Goal: Check status: Check status

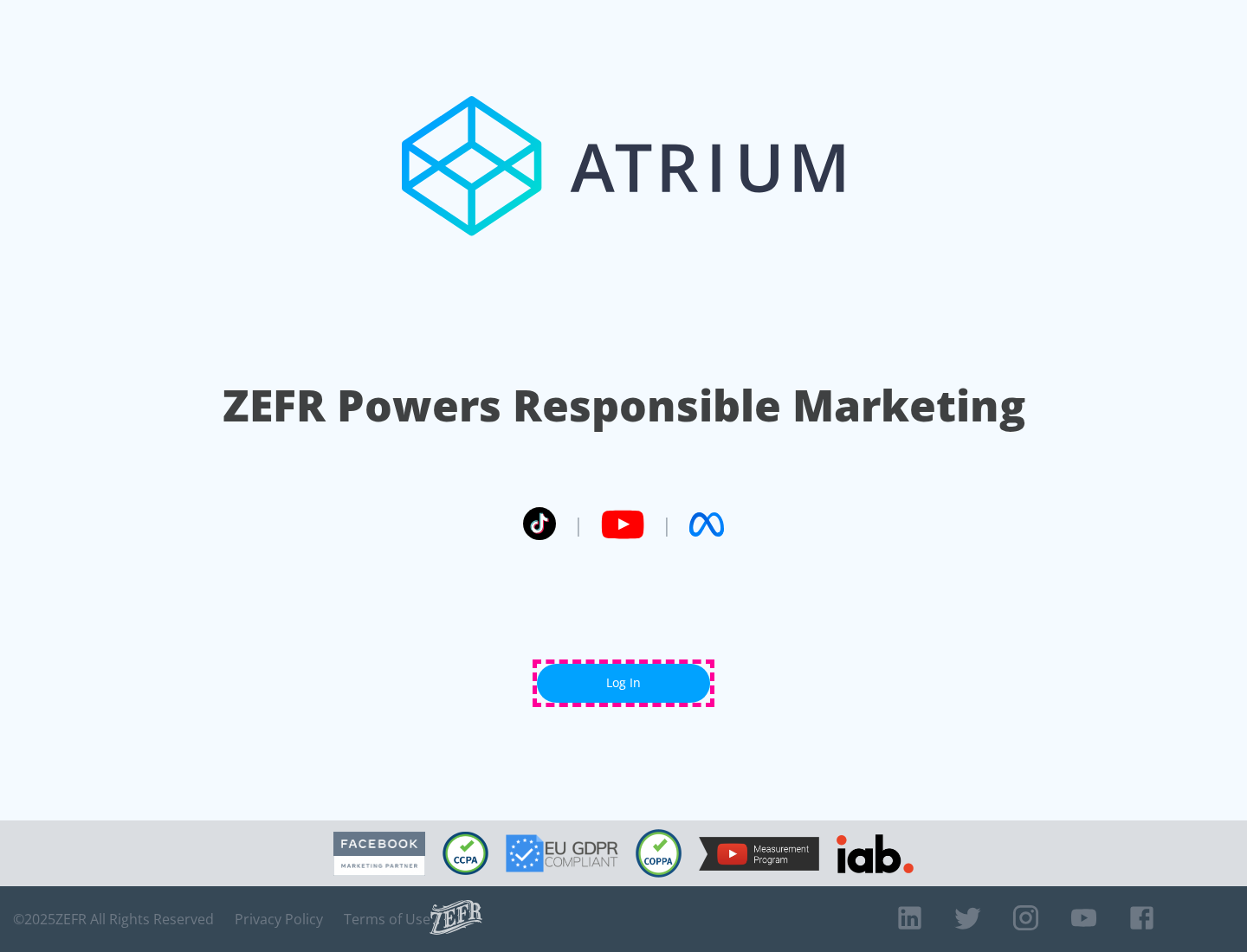
click at [624, 683] on link "Log In" at bounding box center [624, 683] width 173 height 39
